Goal: Task Accomplishment & Management: Manage account settings

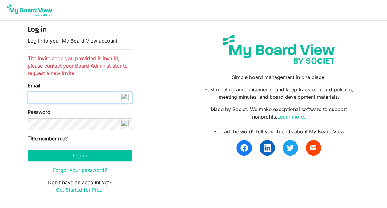
click at [92, 97] on input "Email" at bounding box center [80, 97] width 104 height 12
click at [87, 98] on input "Email" at bounding box center [80, 97] width 104 height 12
type input "[EMAIL_ADDRESS][DOMAIN_NAME]"
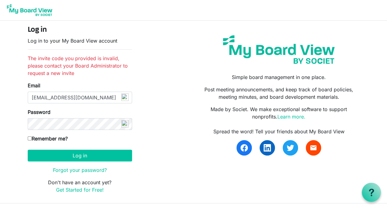
click at [55, 117] on div "Password" at bounding box center [80, 119] width 104 height 22
click at [127, 101] on img at bounding box center [124, 96] width 7 height 7
click at [122, 101] on img at bounding box center [124, 96] width 7 height 7
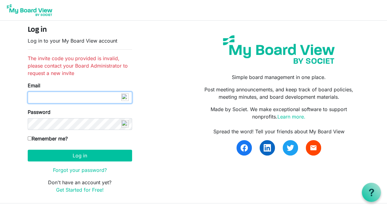
click at [87, 97] on input "Email" at bounding box center [80, 97] width 104 height 12
type input "[EMAIL_ADDRESS][DOMAIN_NAME]"
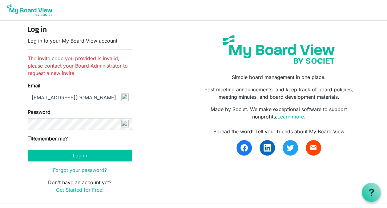
click at [30, 136] on input "Remember me?" at bounding box center [30, 138] width 4 height 4
checkbox input "true"
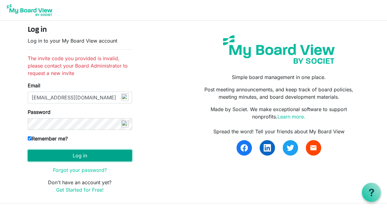
click at [60, 157] on button "Log in" at bounding box center [80, 155] width 104 height 12
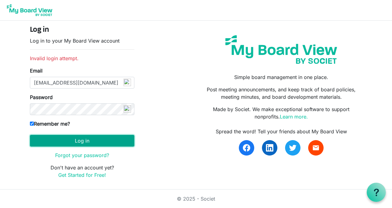
click at [79, 139] on button "Log in" at bounding box center [82, 141] width 104 height 12
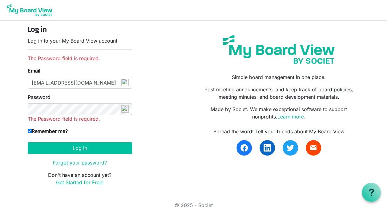
click at [74, 163] on link "Forgot your password?" at bounding box center [80, 162] width 54 height 6
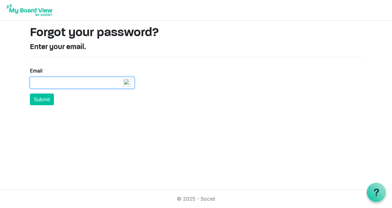
click at [64, 79] on input "Email" at bounding box center [82, 83] width 104 height 12
type input "[EMAIL_ADDRESS][DOMAIN_NAME]"
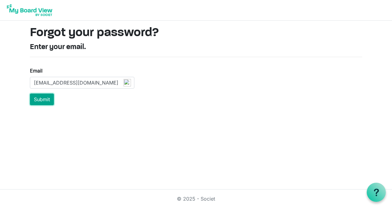
click at [44, 99] on button "Submit" at bounding box center [42, 99] width 24 height 12
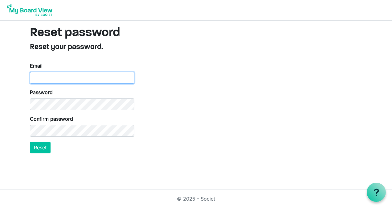
click at [103, 79] on input "Email" at bounding box center [82, 78] width 104 height 12
type input "[EMAIL_ADDRESS][DOMAIN_NAME]"
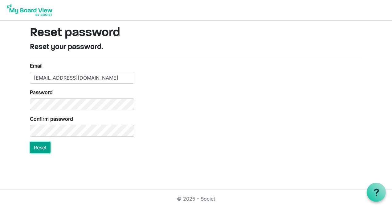
click at [32, 146] on button "Reset" at bounding box center [40, 147] width 21 height 12
click at [39, 163] on html "Reset password Reset your password. Email [EMAIL_ADDRESS][DOMAIN_NAME] Password…" at bounding box center [196, 104] width 392 height 208
click at [40, 148] on button "Reset" at bounding box center [40, 147] width 21 height 12
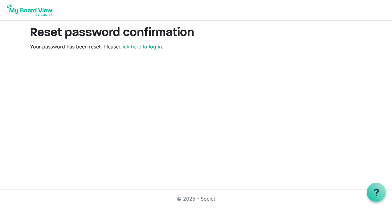
click at [159, 46] on link "click here to log in" at bounding box center [140, 46] width 43 height 6
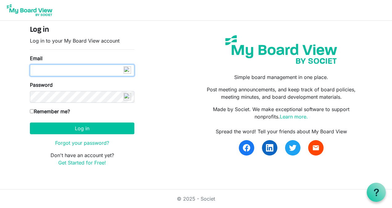
type input "treasurervsra@gmail.com"
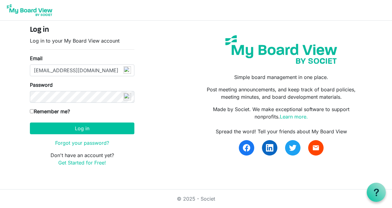
click at [32, 110] on input "Remember me?" at bounding box center [32, 111] width 4 height 4
checkbox input "true"
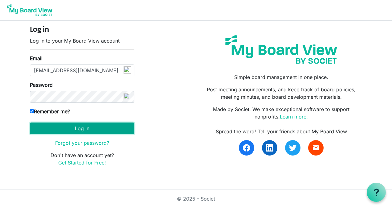
click at [51, 124] on button "Log in" at bounding box center [82, 128] width 104 height 12
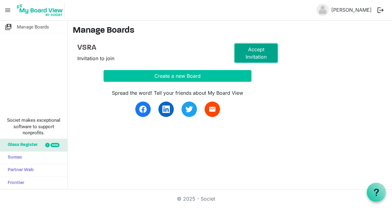
click at [256, 55] on link "Accept Invitation" at bounding box center [255, 52] width 43 height 19
click at [260, 52] on link "Accept Invitation" at bounding box center [255, 52] width 43 height 19
click at [34, 27] on span "Manage Boards" at bounding box center [33, 27] width 32 height 12
click at [20, 156] on span "Sumac" at bounding box center [14, 157] width 18 height 12
click at [381, 9] on button "logout" at bounding box center [380, 10] width 13 height 13
